Goal: Entertainment & Leisure: Browse casually

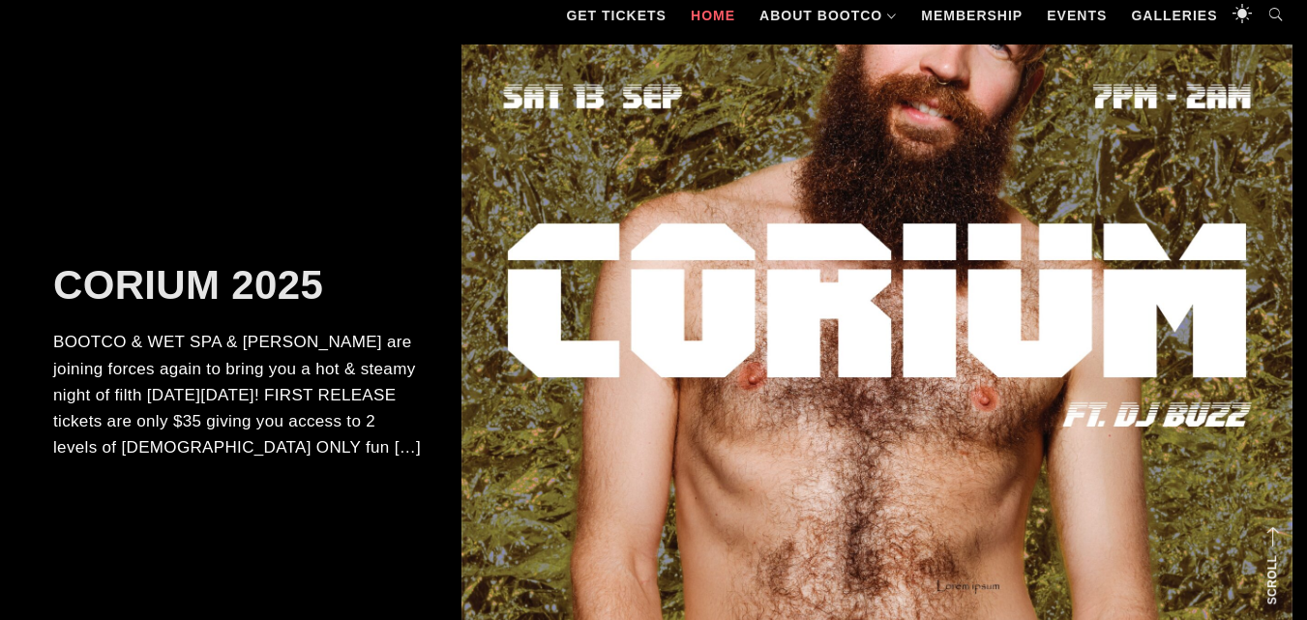
scroll to position [180, 0]
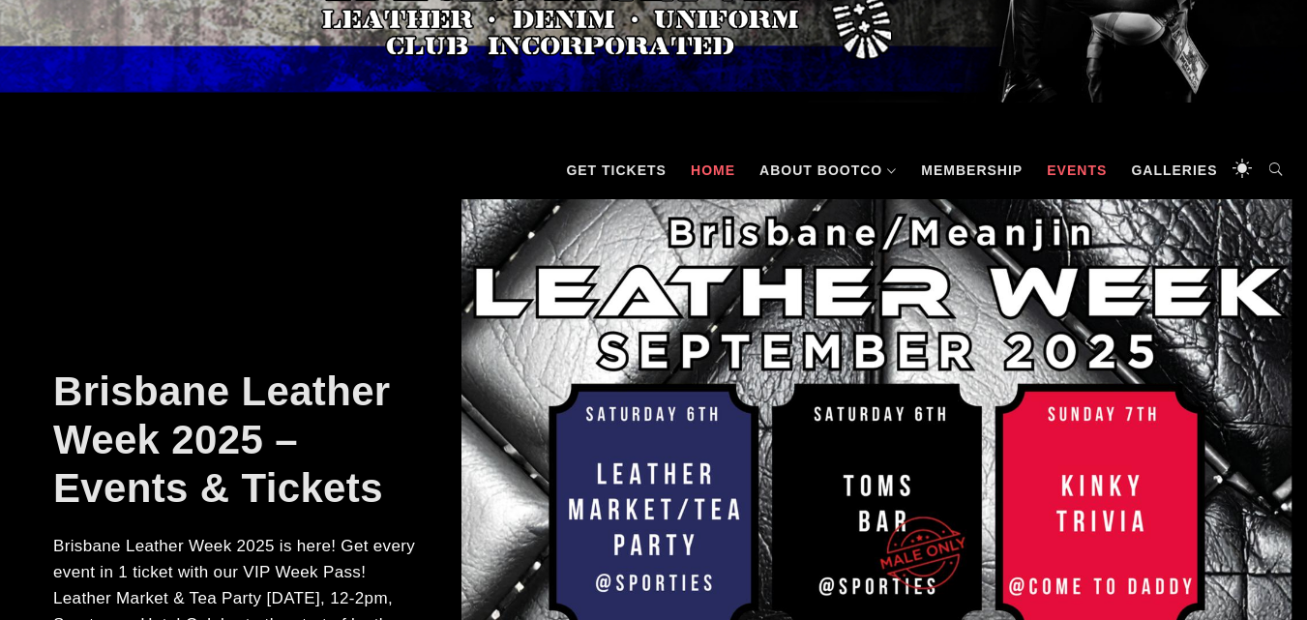
click at [1080, 162] on link "Events" at bounding box center [1076, 170] width 79 height 58
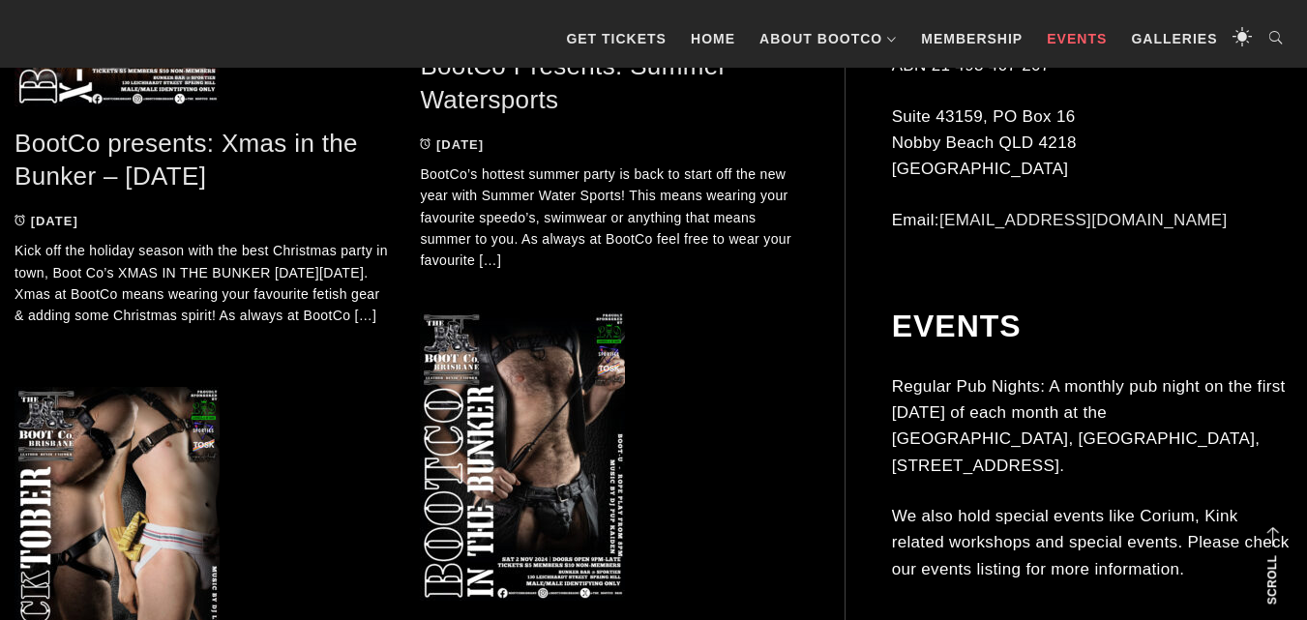
scroll to position [4200, 0]
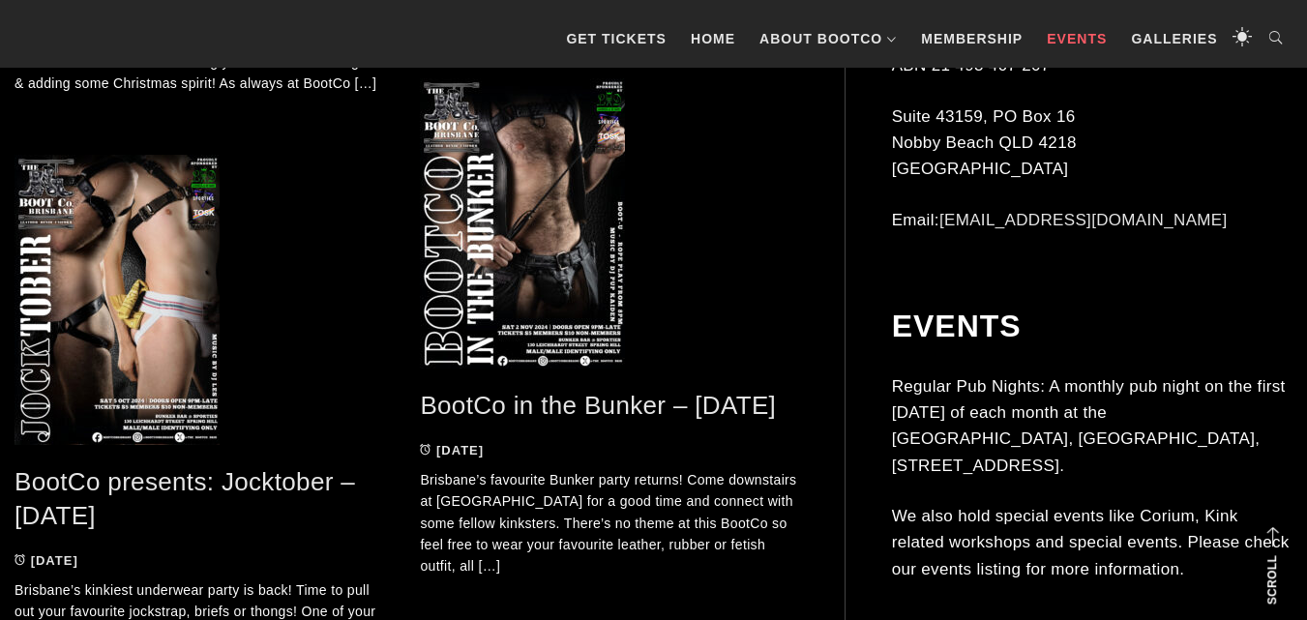
drag, startPoint x: 1312, startPoint y: 613, endPoint x: 965, endPoint y: 594, distance: 347.9
click at [965, 594] on div "Events Regular Pub Nights: A monthly pub night on the first [DATE] of each mont…" at bounding box center [1092, 470] width 400 height 324
click at [1165, 34] on link "Galleries" at bounding box center [1173, 39] width 105 height 58
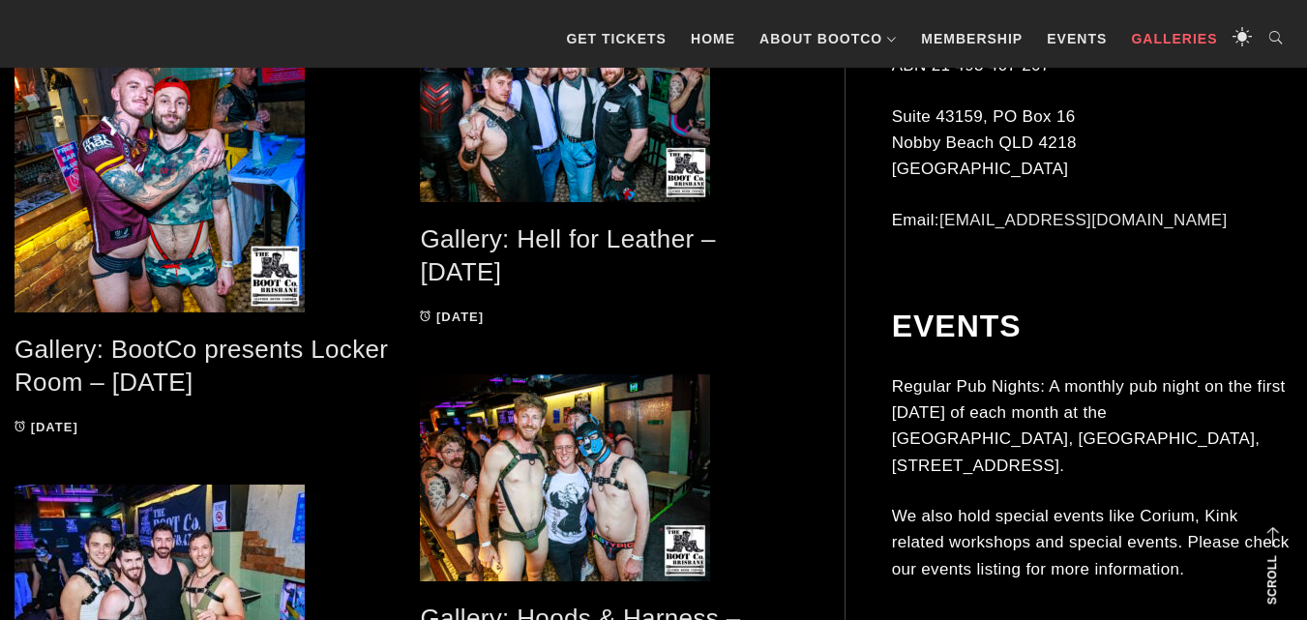
scroll to position [967, 0]
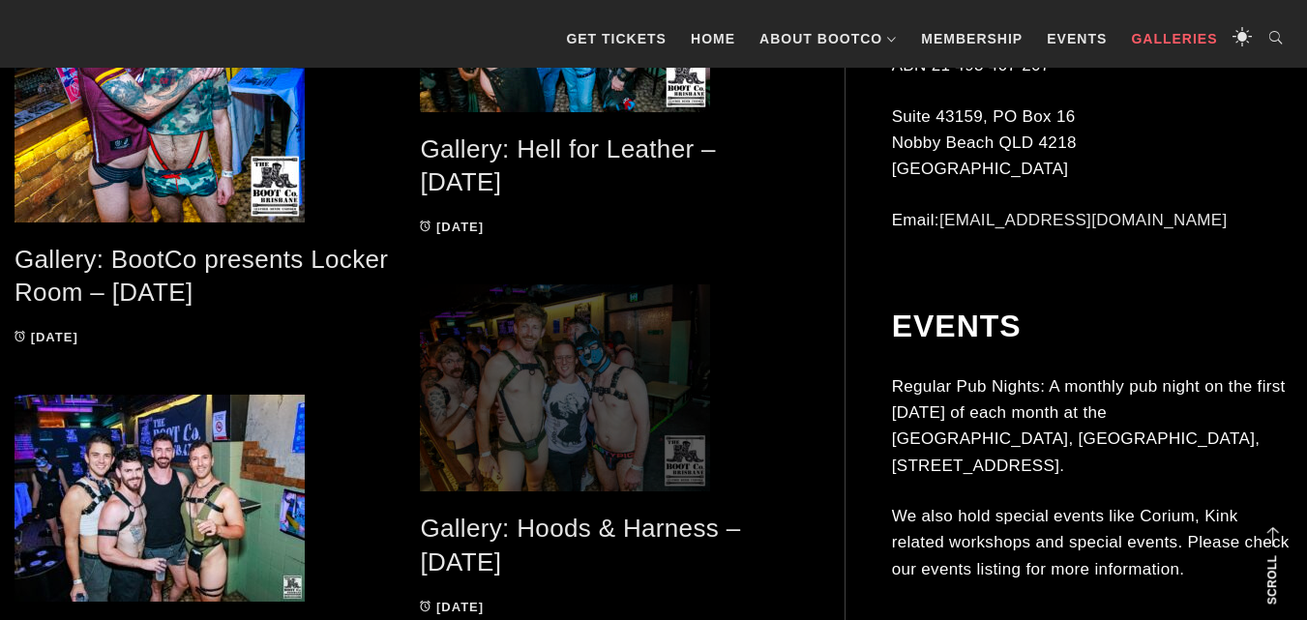
click at [620, 414] on span at bounding box center [608, 387] width 376 height 207
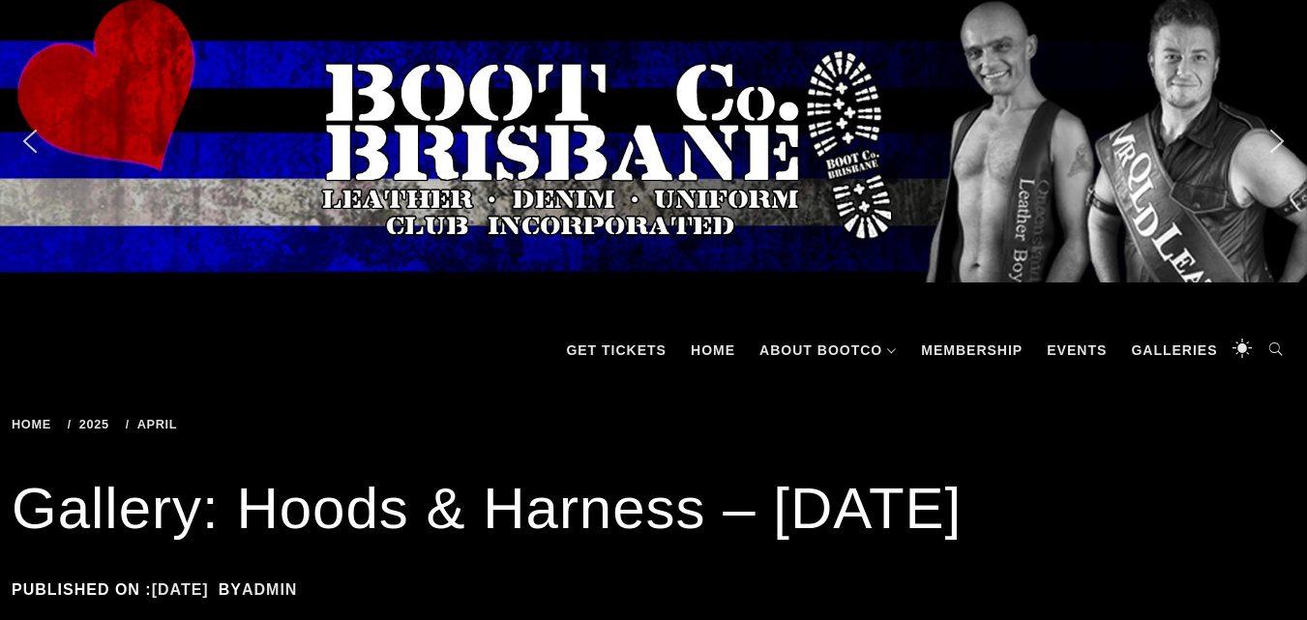
click at [620, 414] on div "Home 2025 April Gallery: Hoods & Harness – Apr 2025" at bounding box center [654, 424] width 1284 height 33
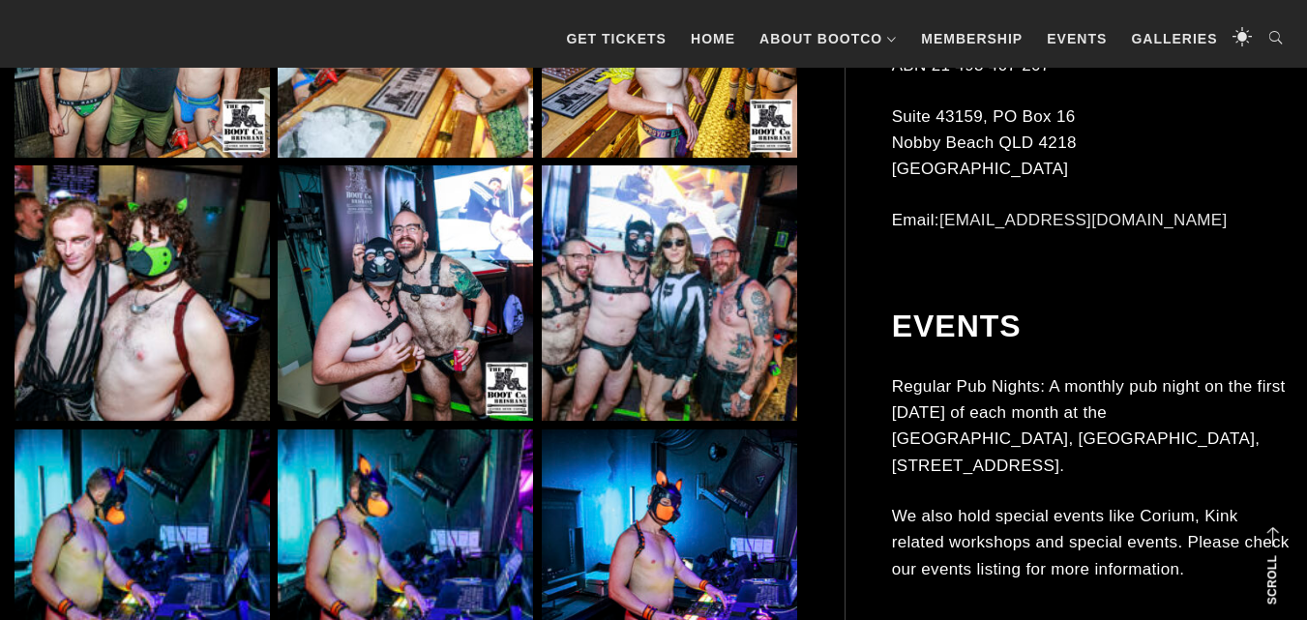
scroll to position [4588, 0]
